Goal: Task Accomplishment & Management: Use online tool/utility

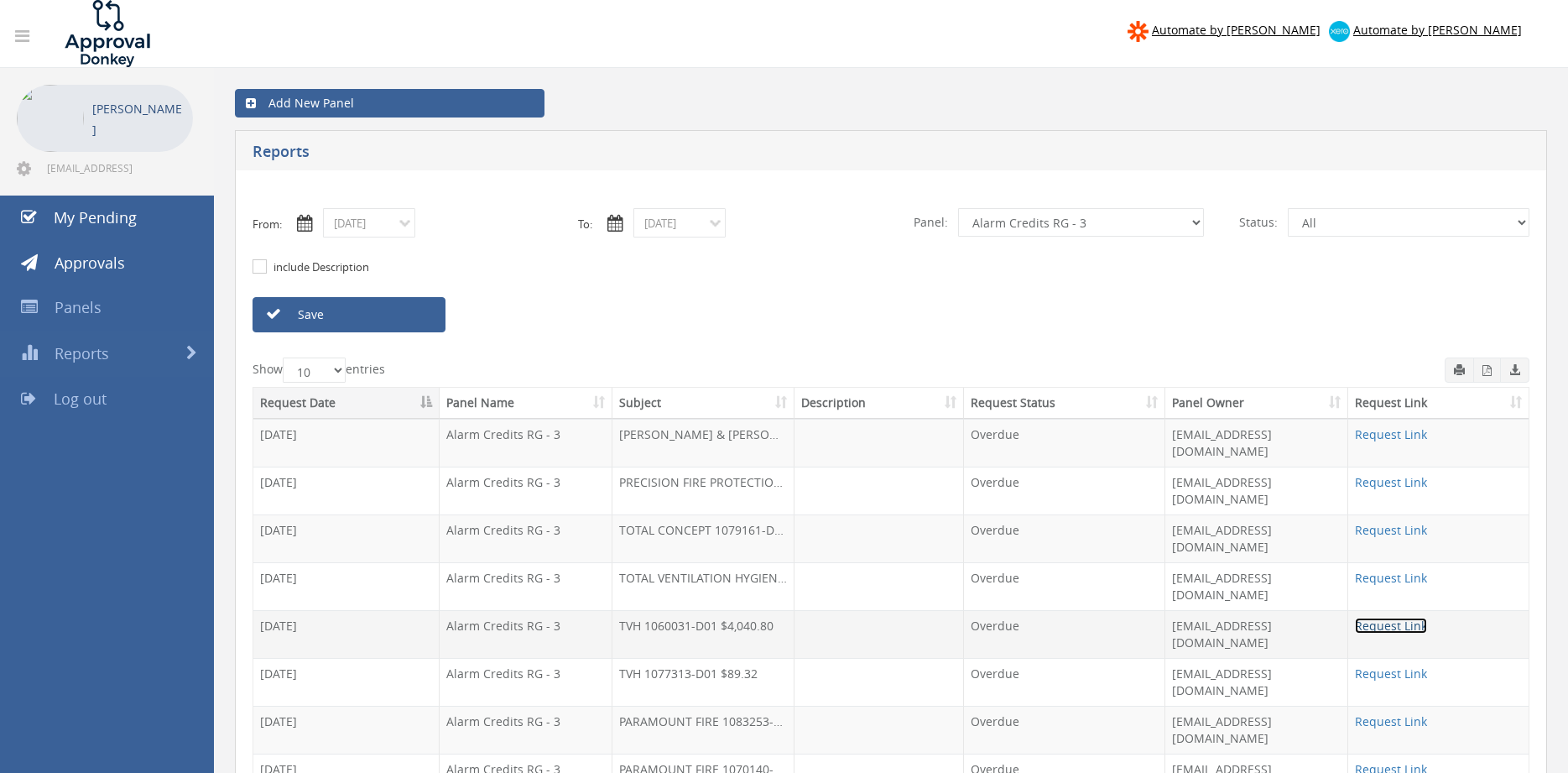
click at [1420, 618] on link "Request Link" at bounding box center [1391, 626] width 72 height 16
click at [313, 314] on link "Save" at bounding box center [349, 314] width 193 height 35
click at [958, 208] on select "All Alarm Credits RG - 3 NZ Utilities Cable and SAI Global NZ Alarms-1 NZ FX Pa…" at bounding box center [1081, 222] width 246 height 29
click option "Flamestop Utilities" at bounding box center [0, 0] width 0 height 0
click at [417, 317] on link "Save" at bounding box center [349, 314] width 193 height 35
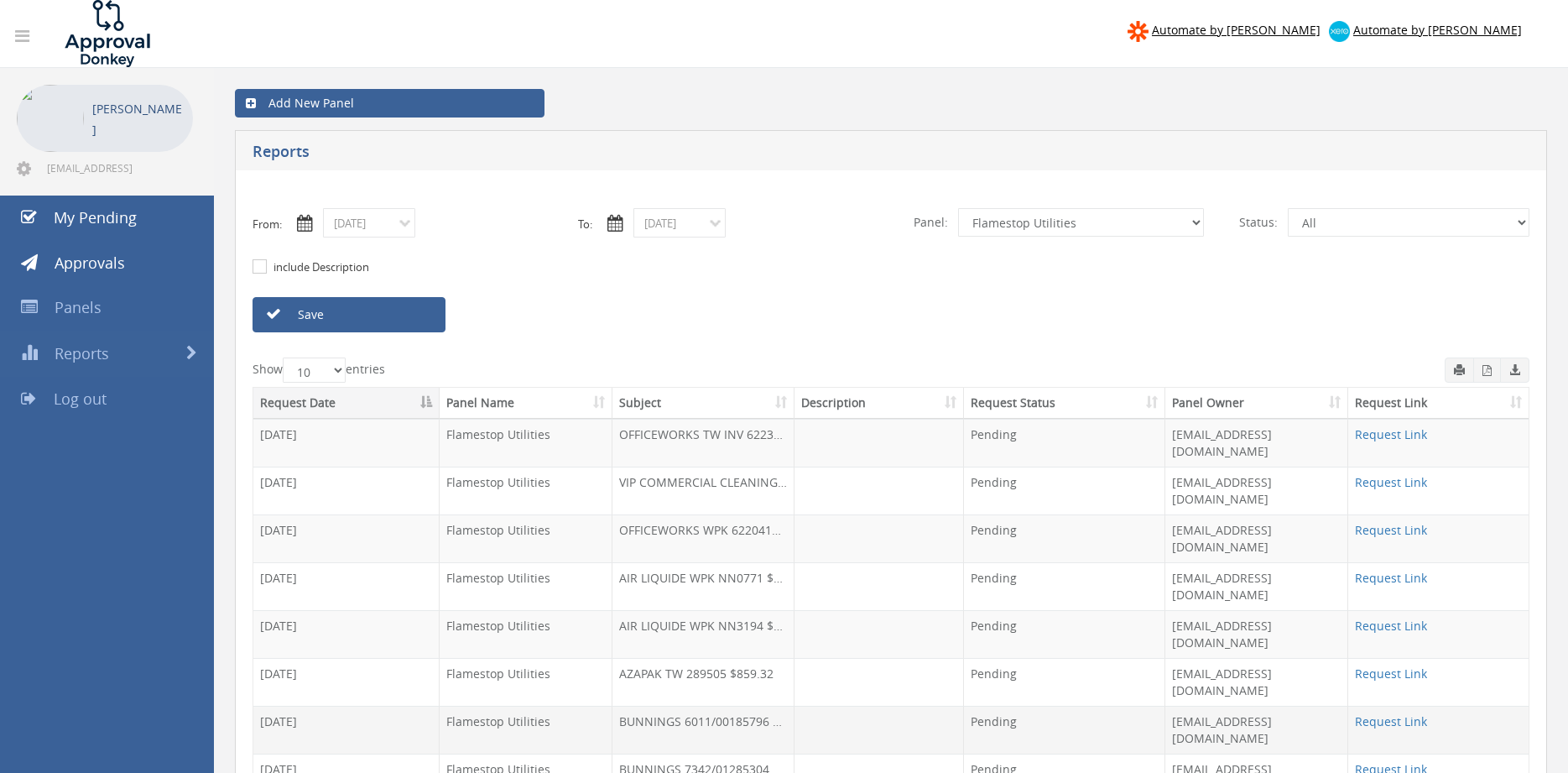
click at [1356, 706] on td "Request Link" at bounding box center [1438, 730] width 180 height 48
click at [1373, 714] on link "Request Link" at bounding box center [1391, 722] width 72 height 16
click at [369, 316] on link "Save" at bounding box center [349, 314] width 193 height 35
click at [958, 208] on select "All Alarm Credits RG - 3 NZ Utilities Cable and SAI Global NZ Alarms-1 NZ FX Pa…" at bounding box center [1081, 222] width 246 height 29
select select "number:13144"
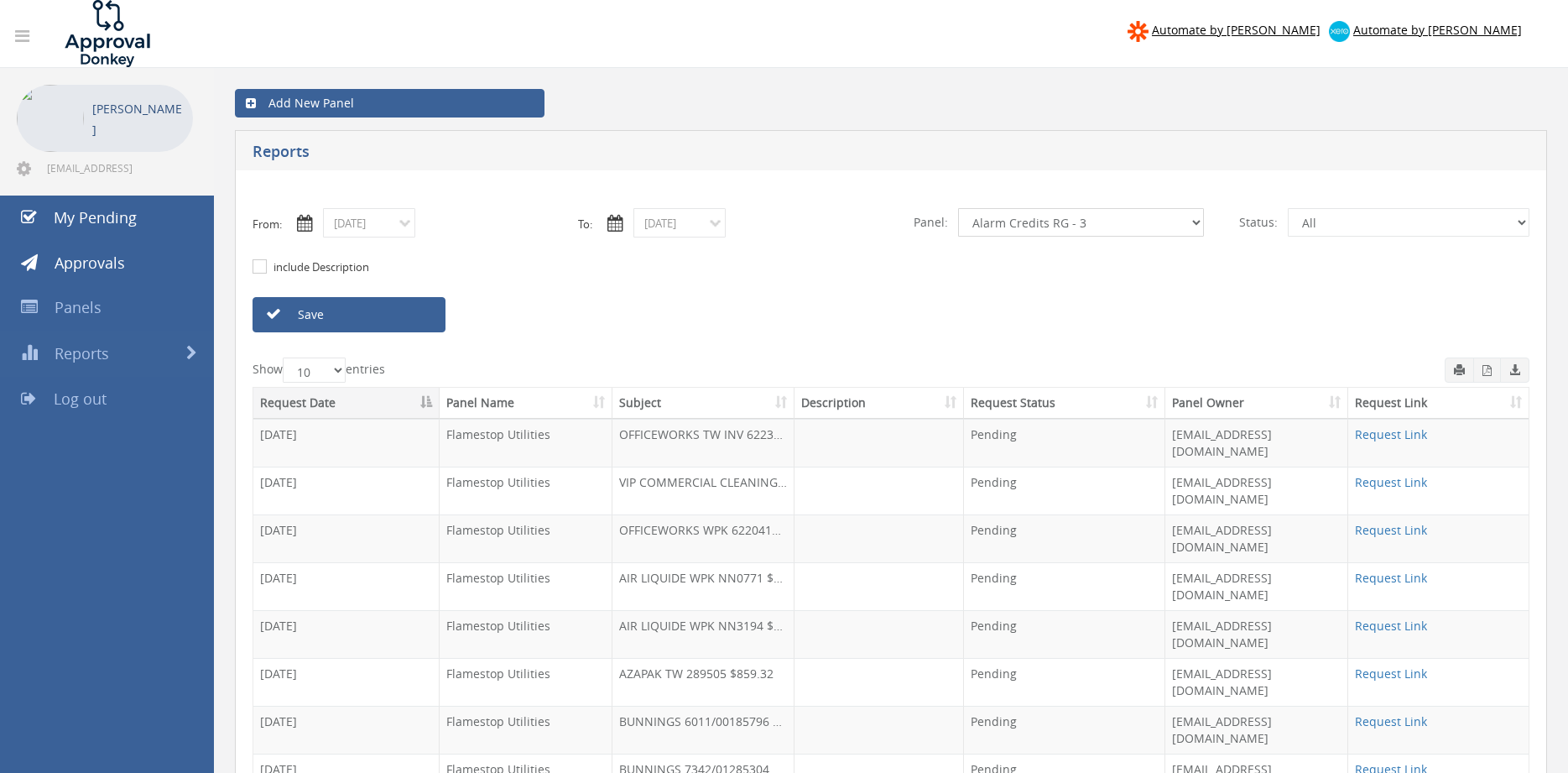
click option "Alarm Credits RG - 3" at bounding box center [0, 0] width 0 height 0
click at [411, 316] on link "Save" at bounding box center [349, 314] width 193 height 35
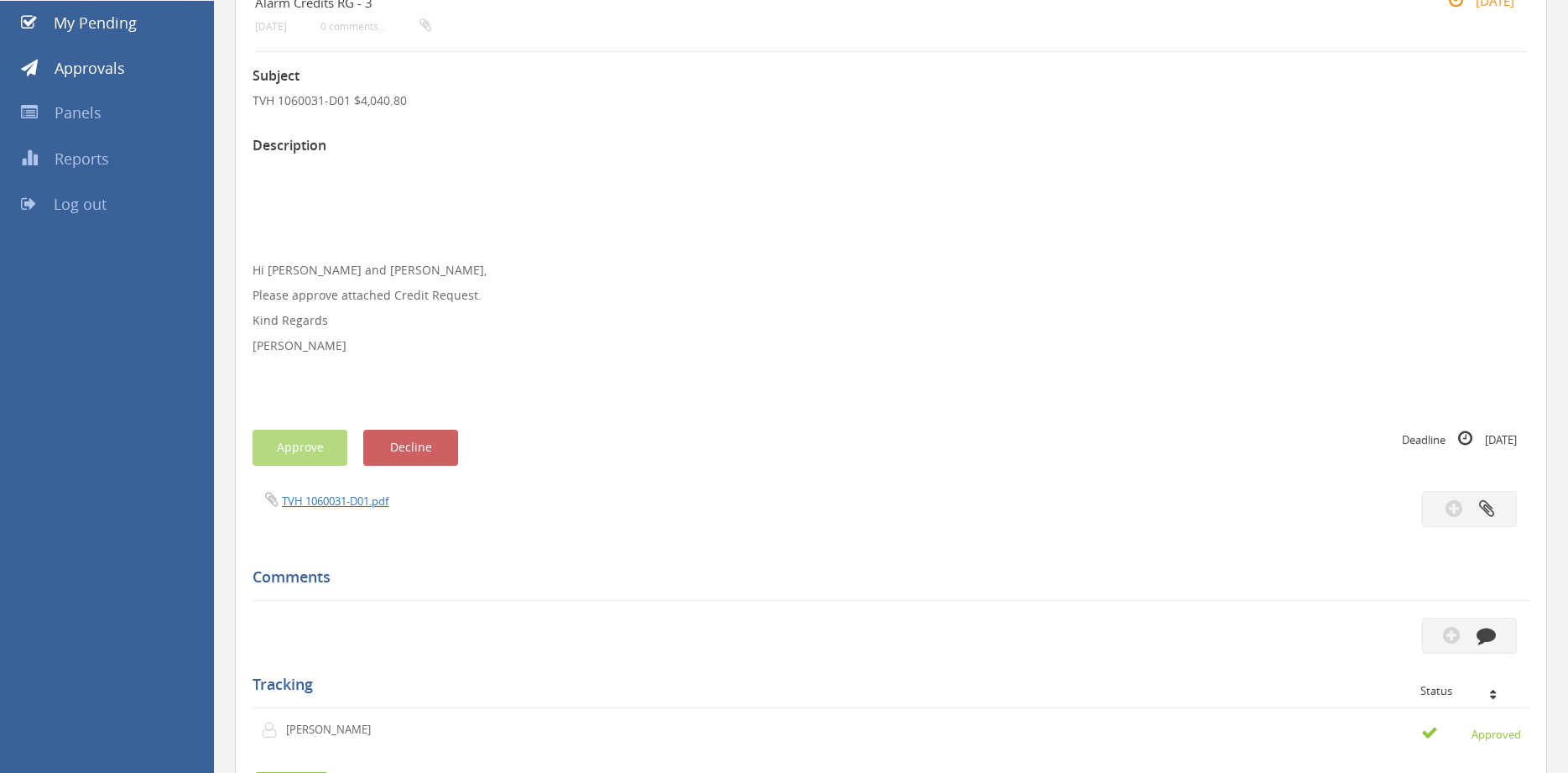
scroll to position [154, 0]
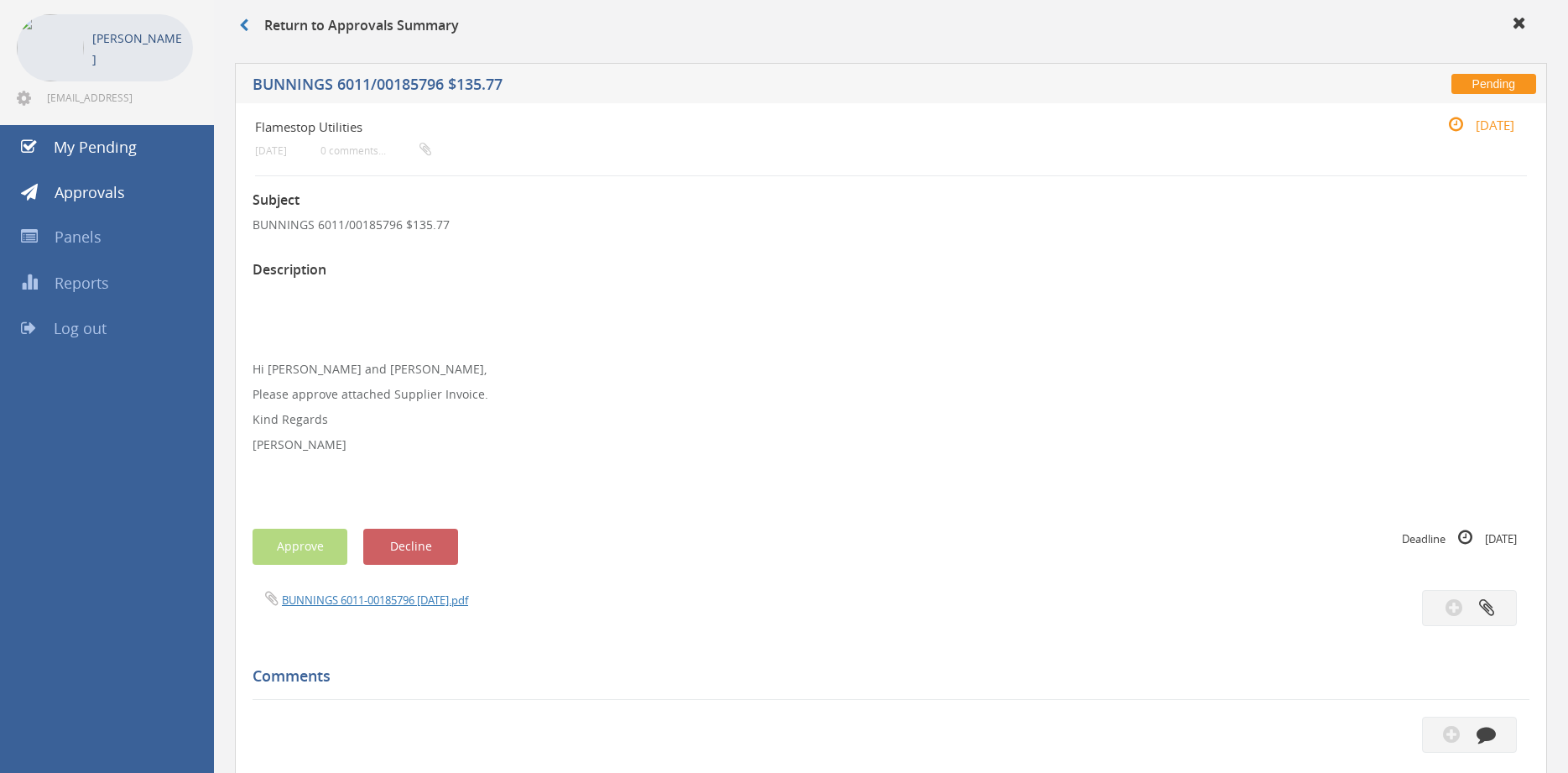
scroll to position [57, 0]
